Goal: Find specific page/section: Find specific page/section

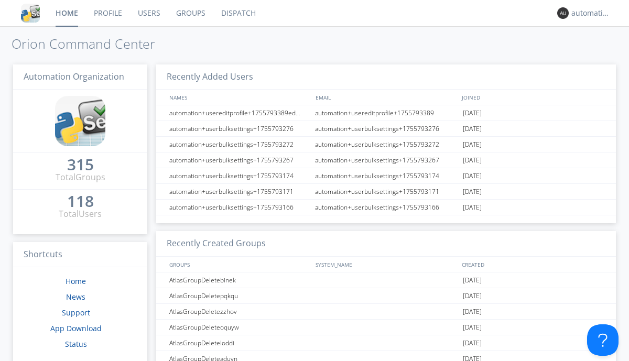
click at [238, 13] on link "Dispatch" at bounding box center [238, 13] width 50 height 26
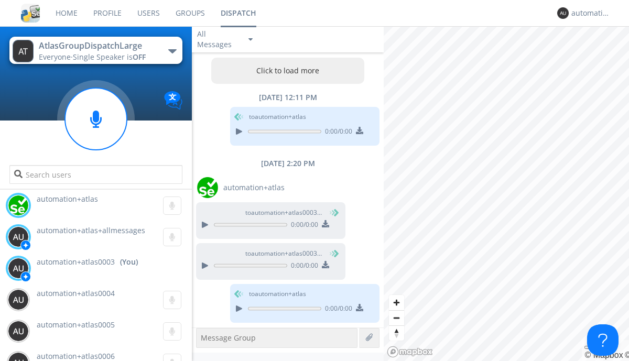
click at [285, 71] on button "Click to load more" at bounding box center [288, 71] width 154 height 26
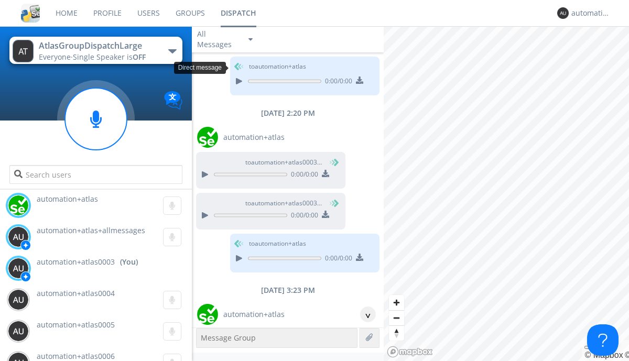
scroll to position [50, 0]
click at [364, 315] on div "^" at bounding box center [368, 315] width 16 height 16
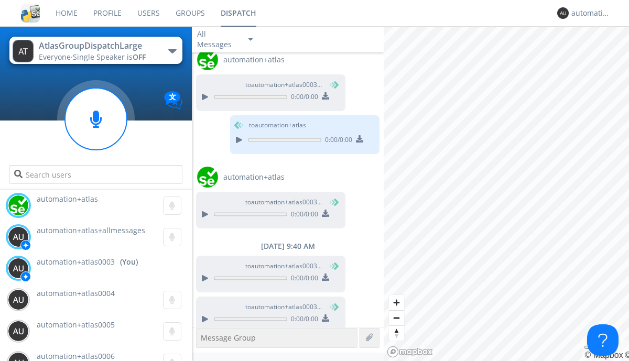
scroll to position [1033, 0]
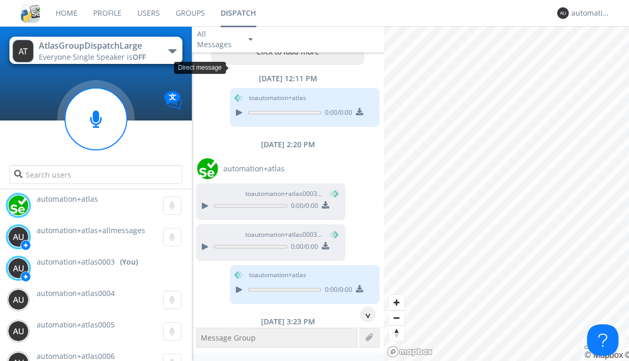
scroll to position [50, 0]
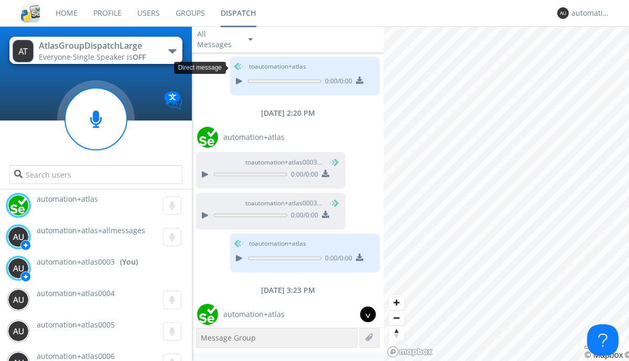
click at [364, 315] on div "^" at bounding box center [368, 315] width 16 height 16
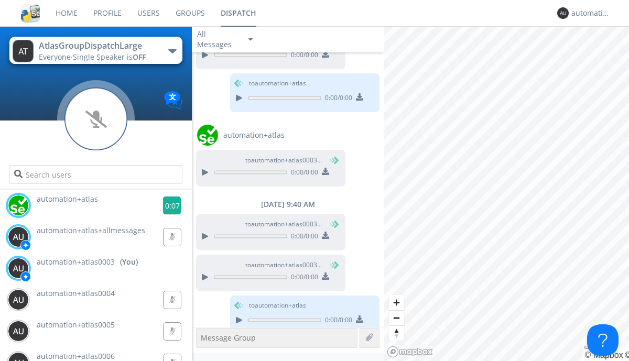
scroll to position [1076, 0]
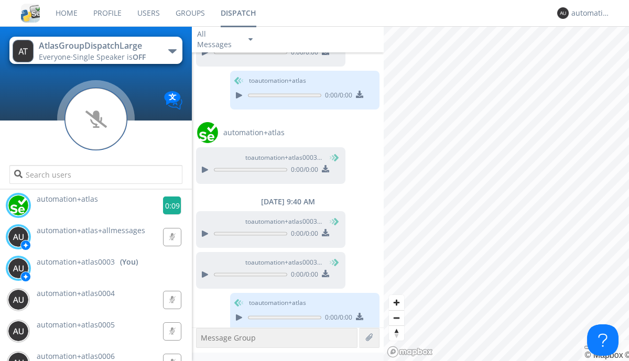
click at [168, 206] on g at bounding box center [172, 206] width 18 height 18
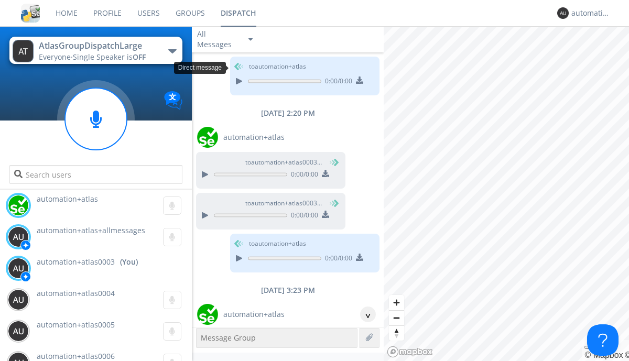
scroll to position [19, 0]
click at [364, 315] on div "^" at bounding box center [368, 315] width 16 height 16
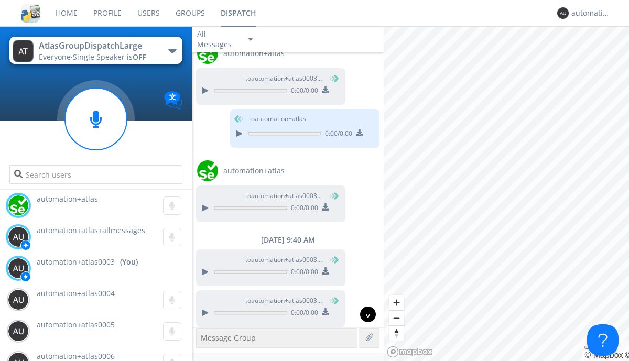
scroll to position [1044, 0]
